Goal: Find specific page/section: Find specific page/section

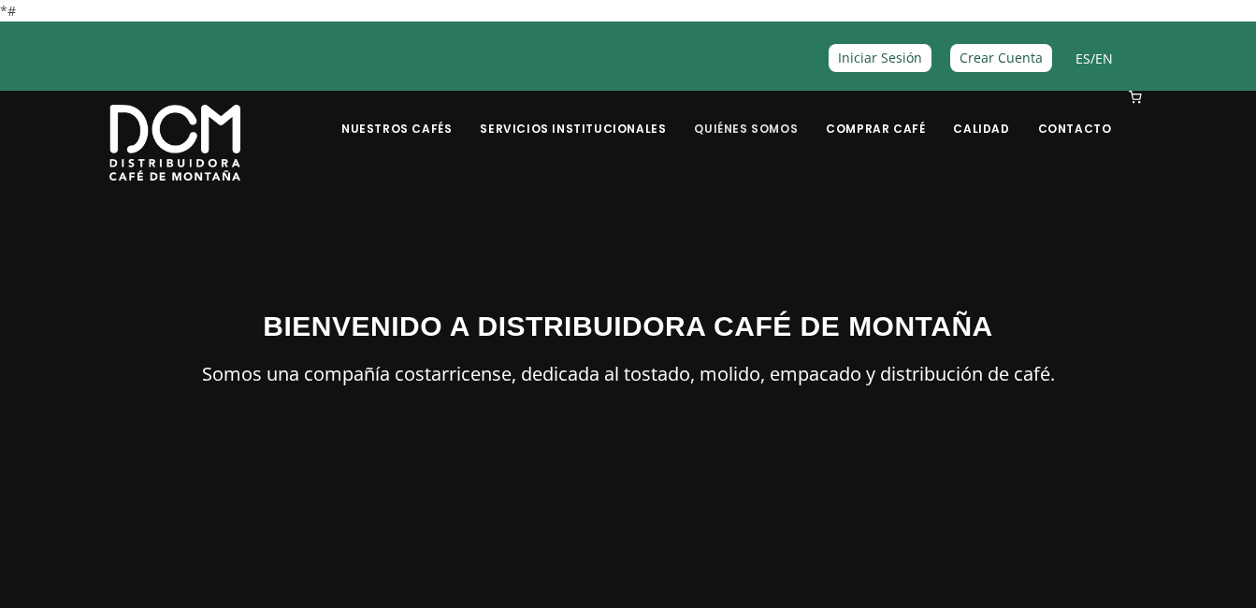
click at [781, 121] on link "Quiénes Somos" at bounding box center [746, 115] width 126 height 44
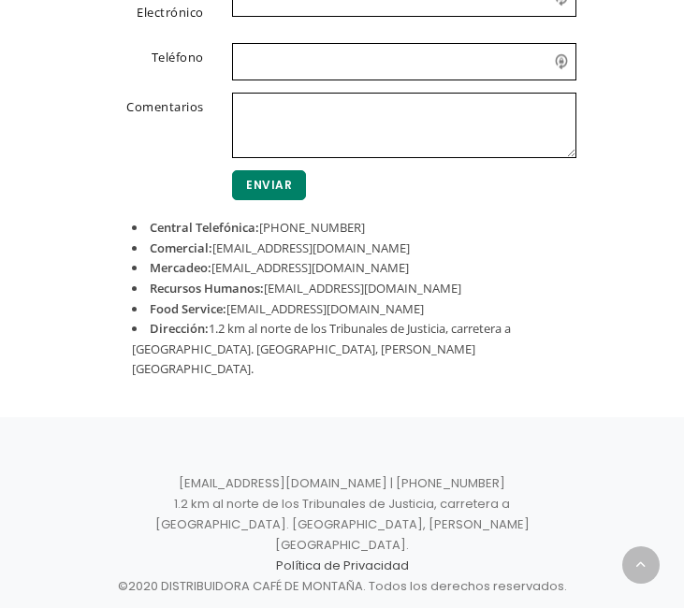
scroll to position [731, 0]
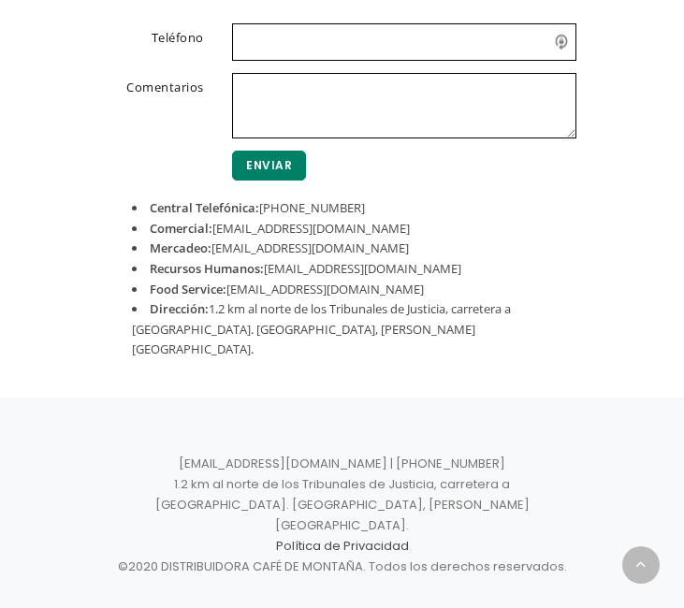
click at [499, 300] on li "Dirección: 1.2 km al norte de los Tribunales de Justicia, carretera a Tuetal. A…" at bounding box center [342, 329] width 421 height 61
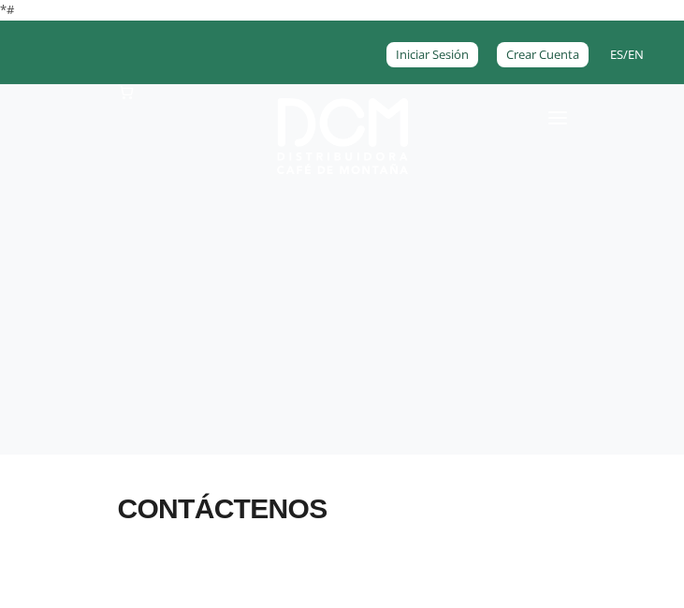
scroll to position [204, 0]
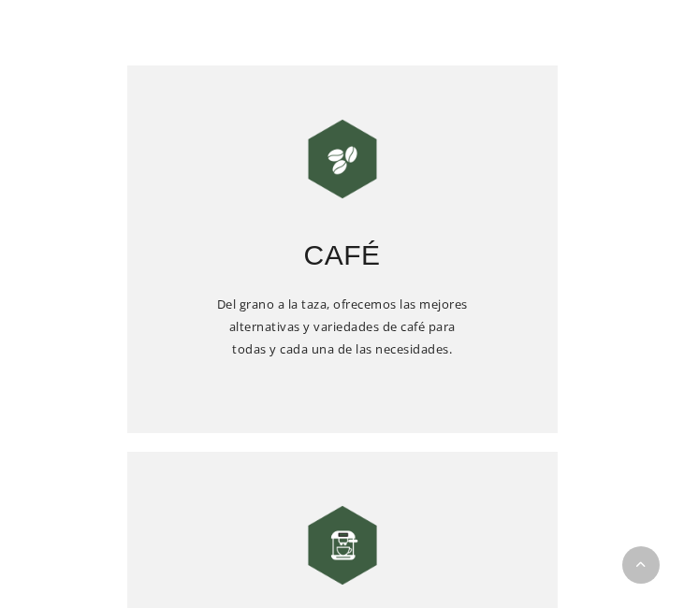
scroll to position [2695, 0]
